Goal: Task Accomplishment & Management: Manage account settings

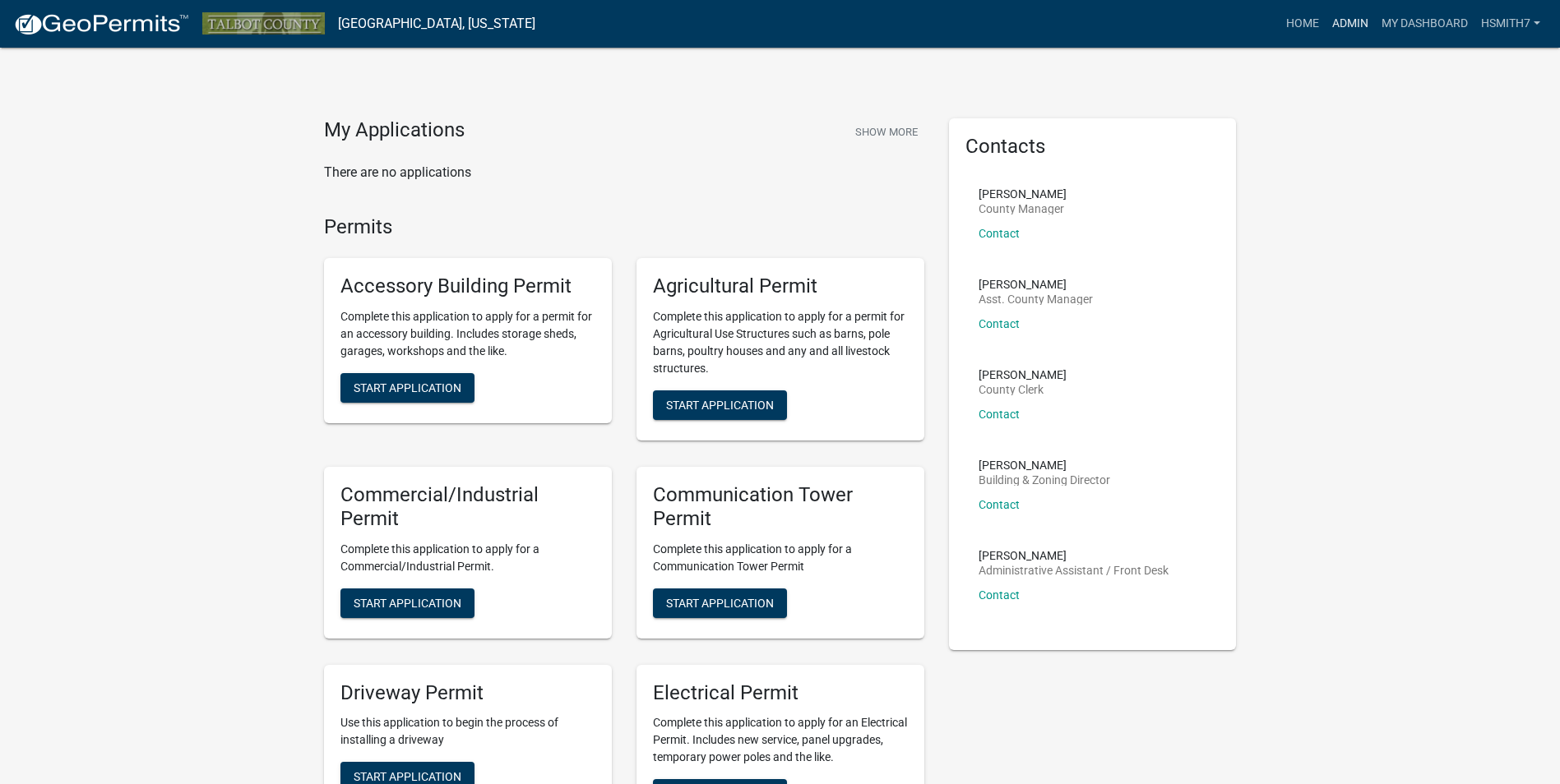
click at [1347, 25] on link "Admin" at bounding box center [1350, 23] width 50 height 31
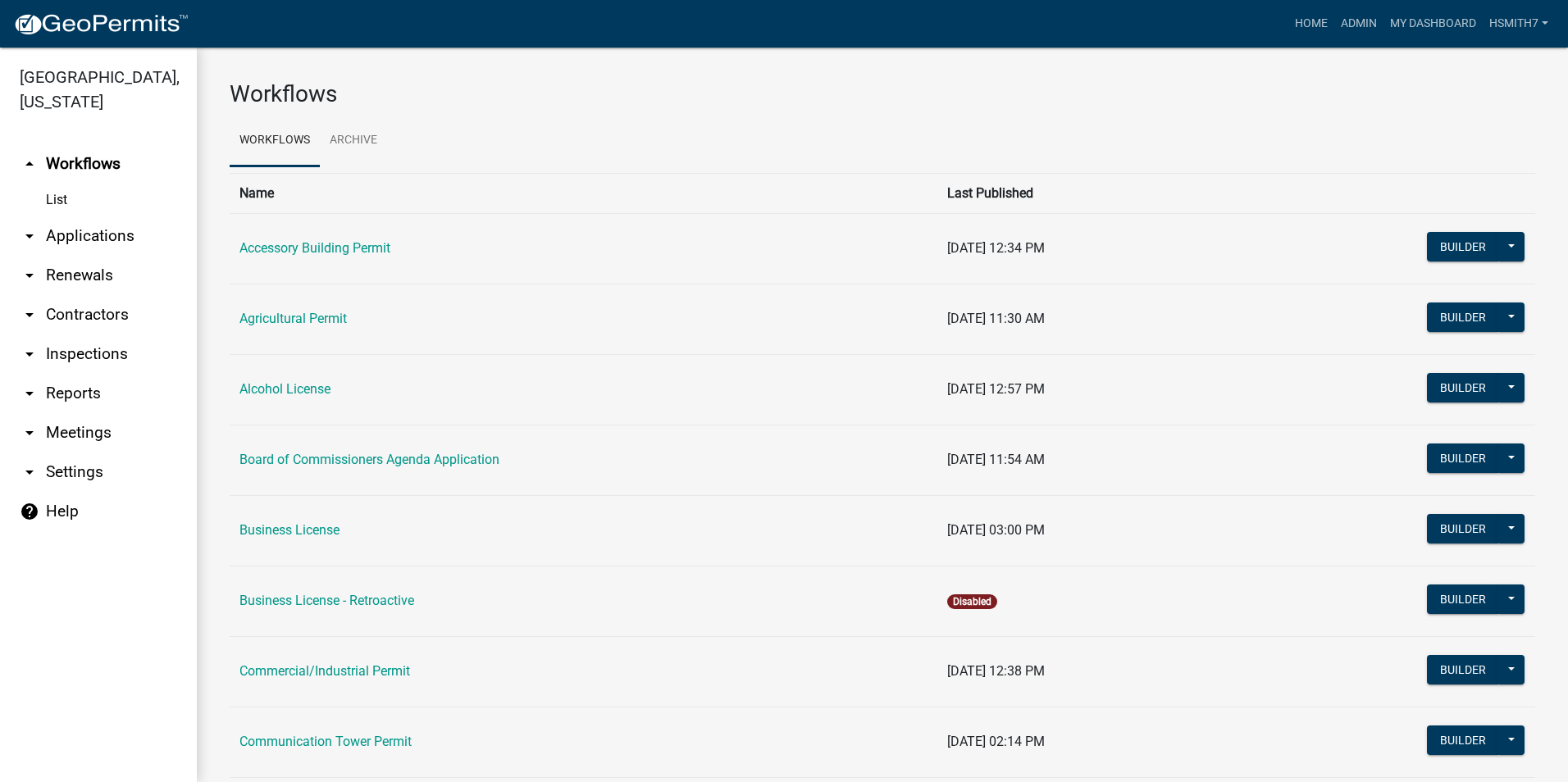
click at [98, 242] on link "arrow_drop_down Applications" at bounding box center [98, 236] width 197 height 39
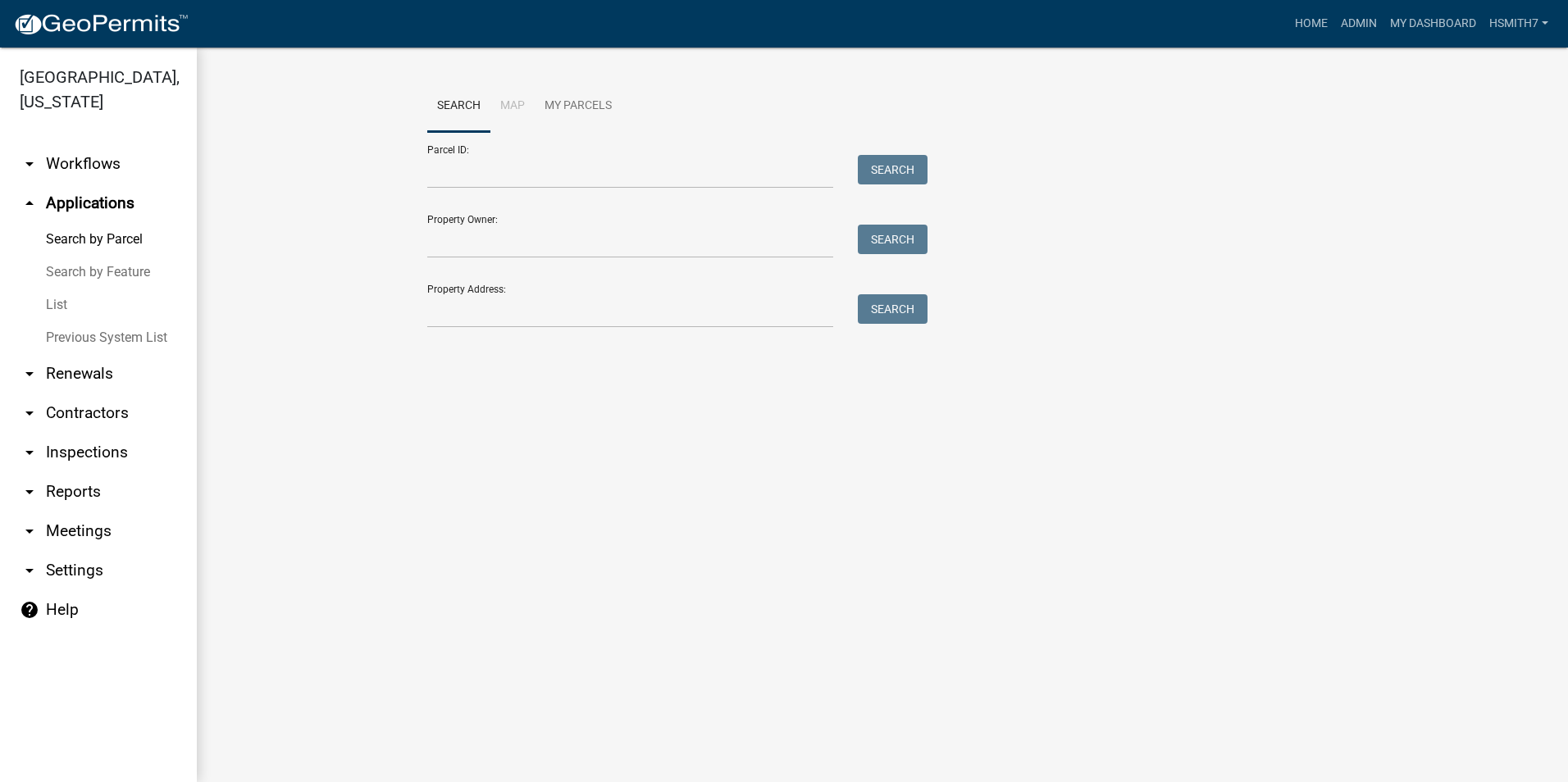
click at [57, 311] on link "List" at bounding box center [98, 305] width 197 height 33
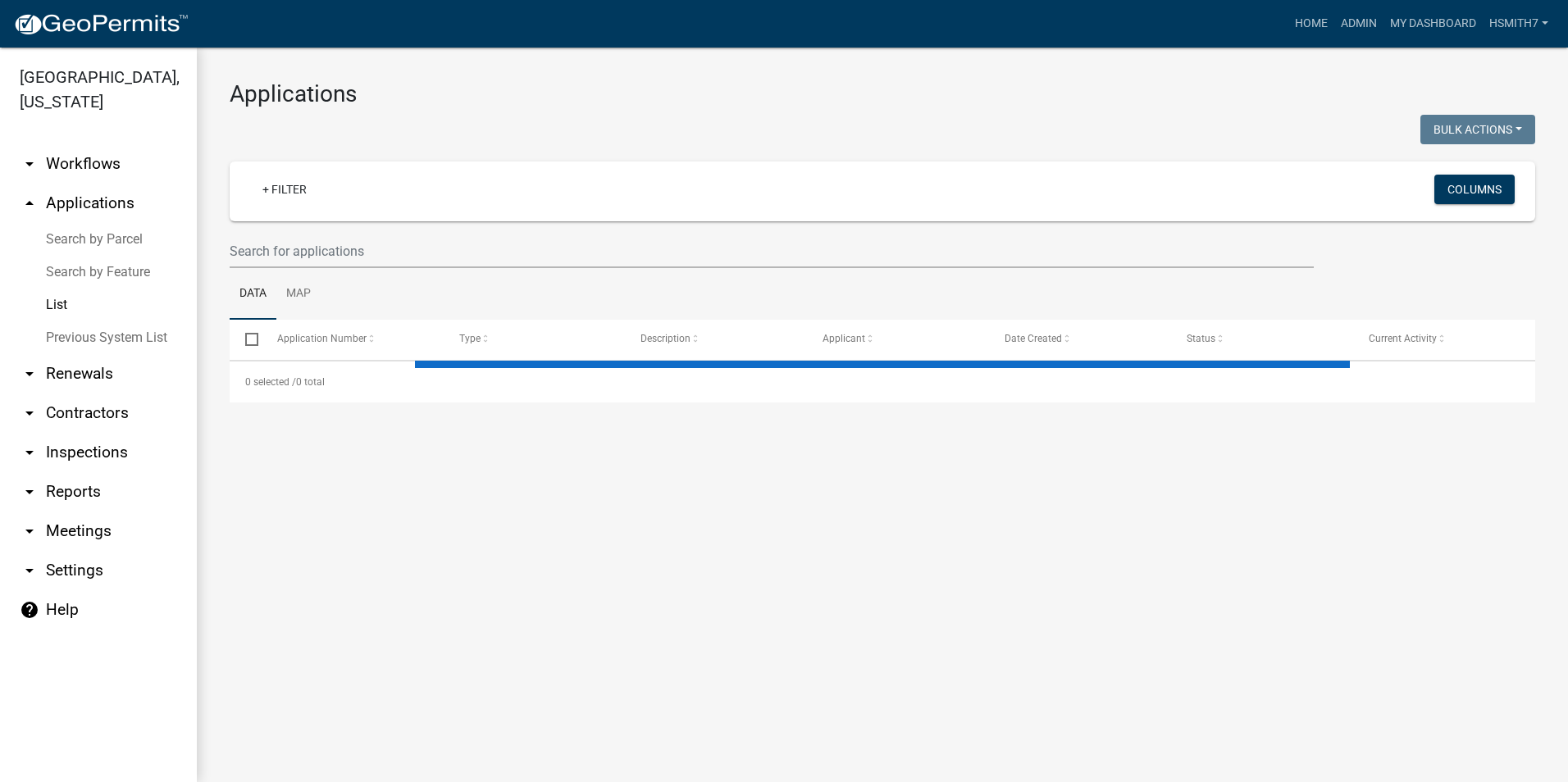
select select "3: 100"
